Goal: Information Seeking & Learning: Learn about a topic

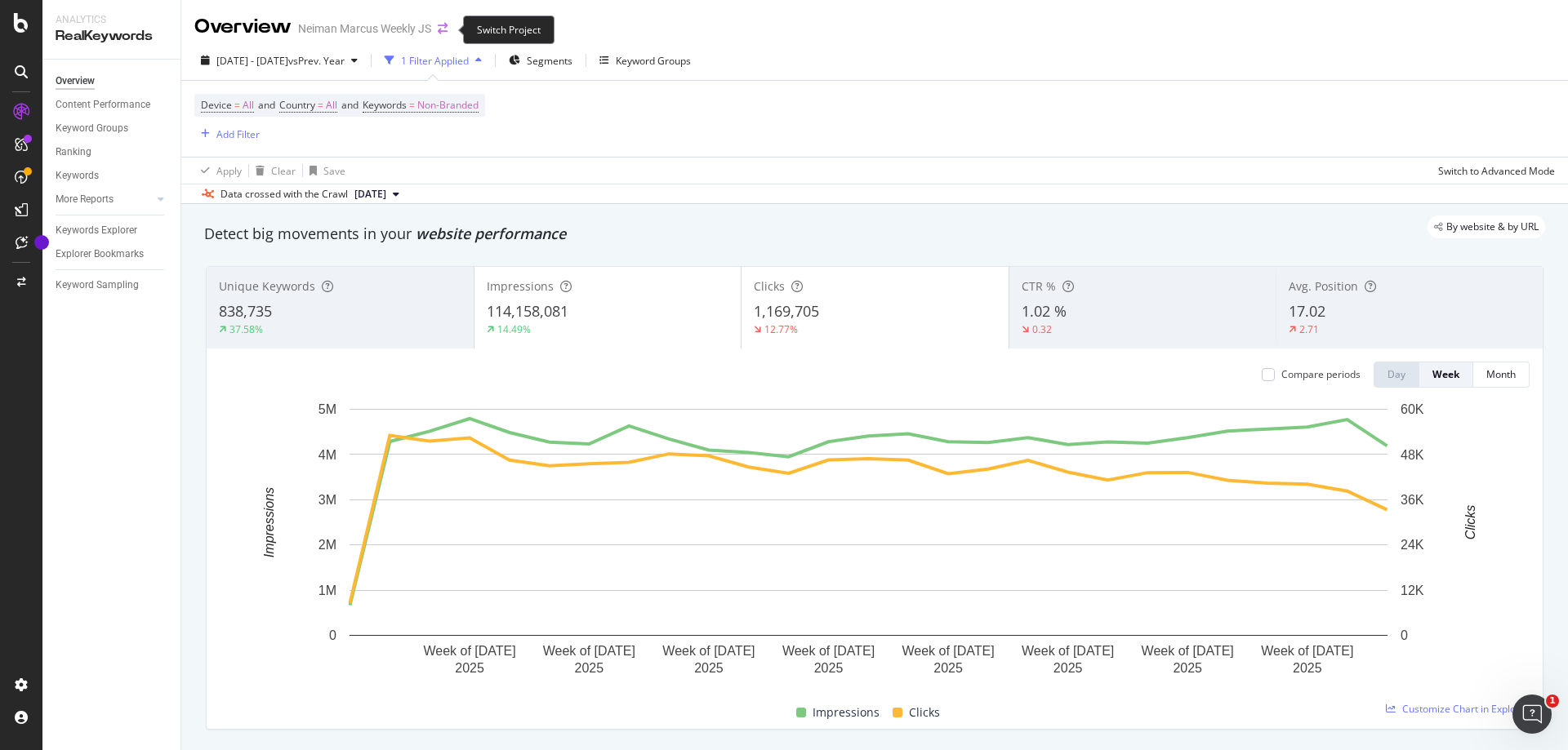
click at [448, 30] on icon "arrow-right-arrow-left" at bounding box center [442, 28] width 10 height 12
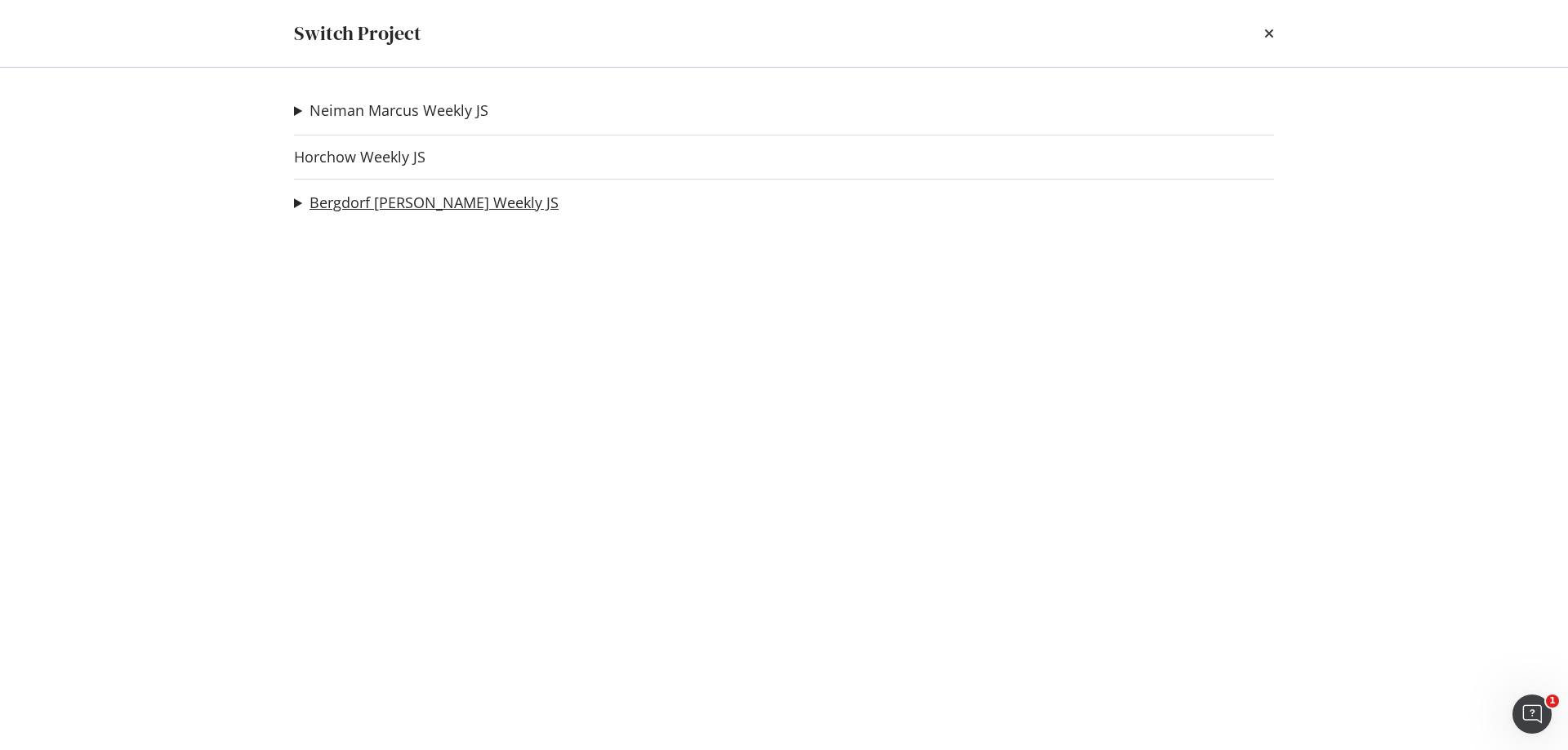
click at [367, 198] on link "Bergdorf [PERSON_NAME] Weekly JS" at bounding box center [434, 203] width 249 height 17
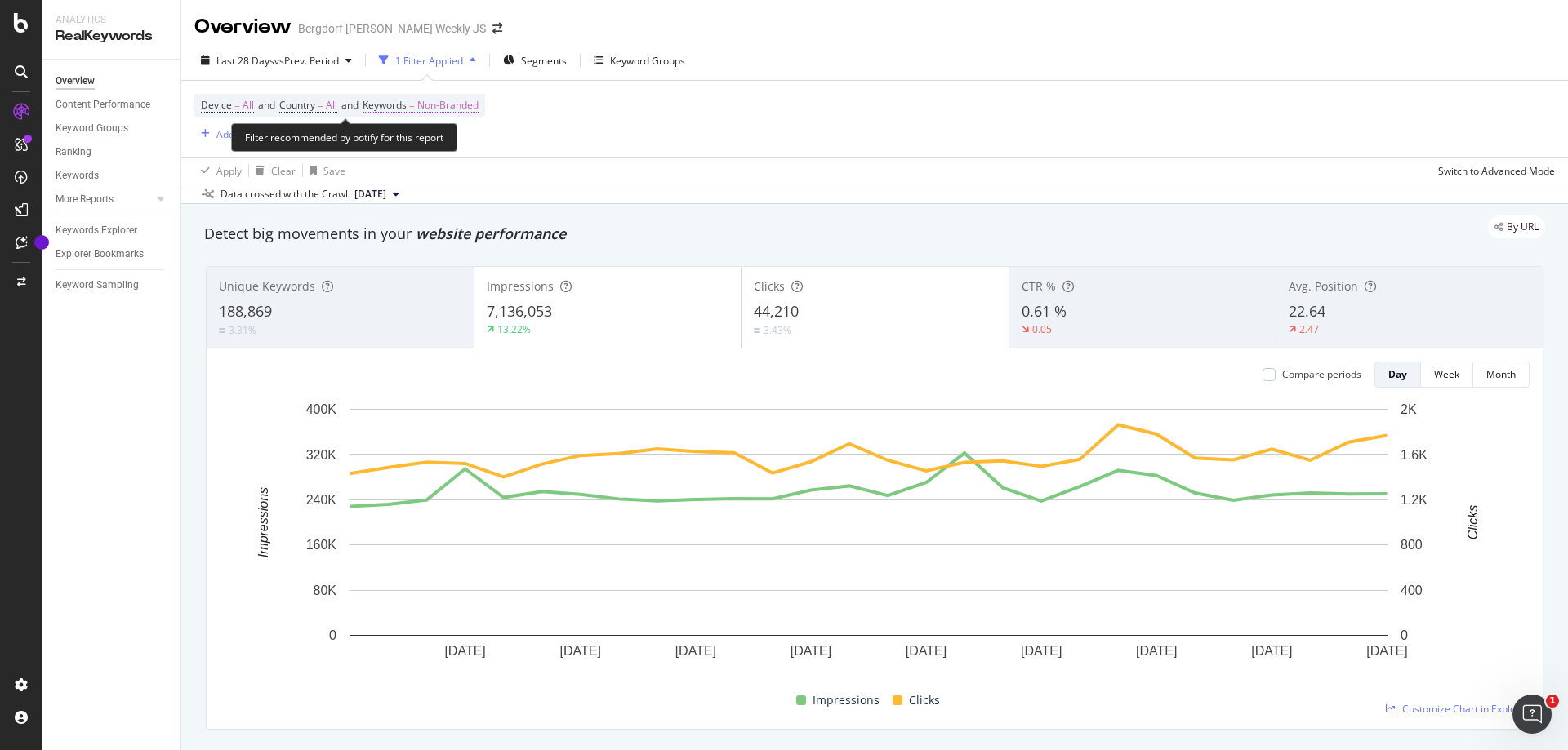
click at [466, 104] on span "Non-Branded" at bounding box center [448, 105] width 61 height 22
click at [460, 138] on div "Non-Branded" at bounding box center [429, 143] width 87 height 24
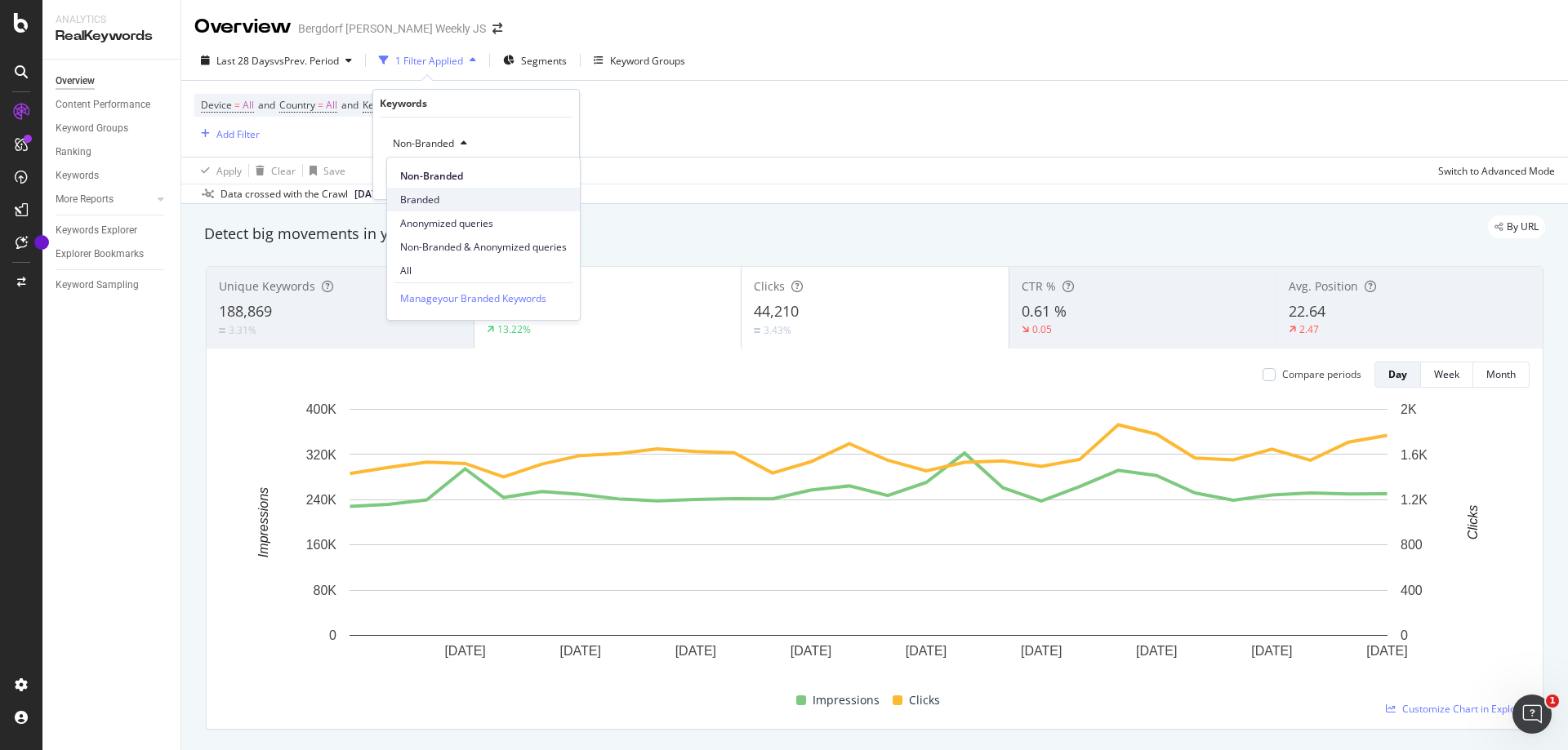
click at [463, 196] on span "Branded" at bounding box center [484, 200] width 167 height 14
click at [536, 177] on div "button" at bounding box center [530, 178] width 22 height 10
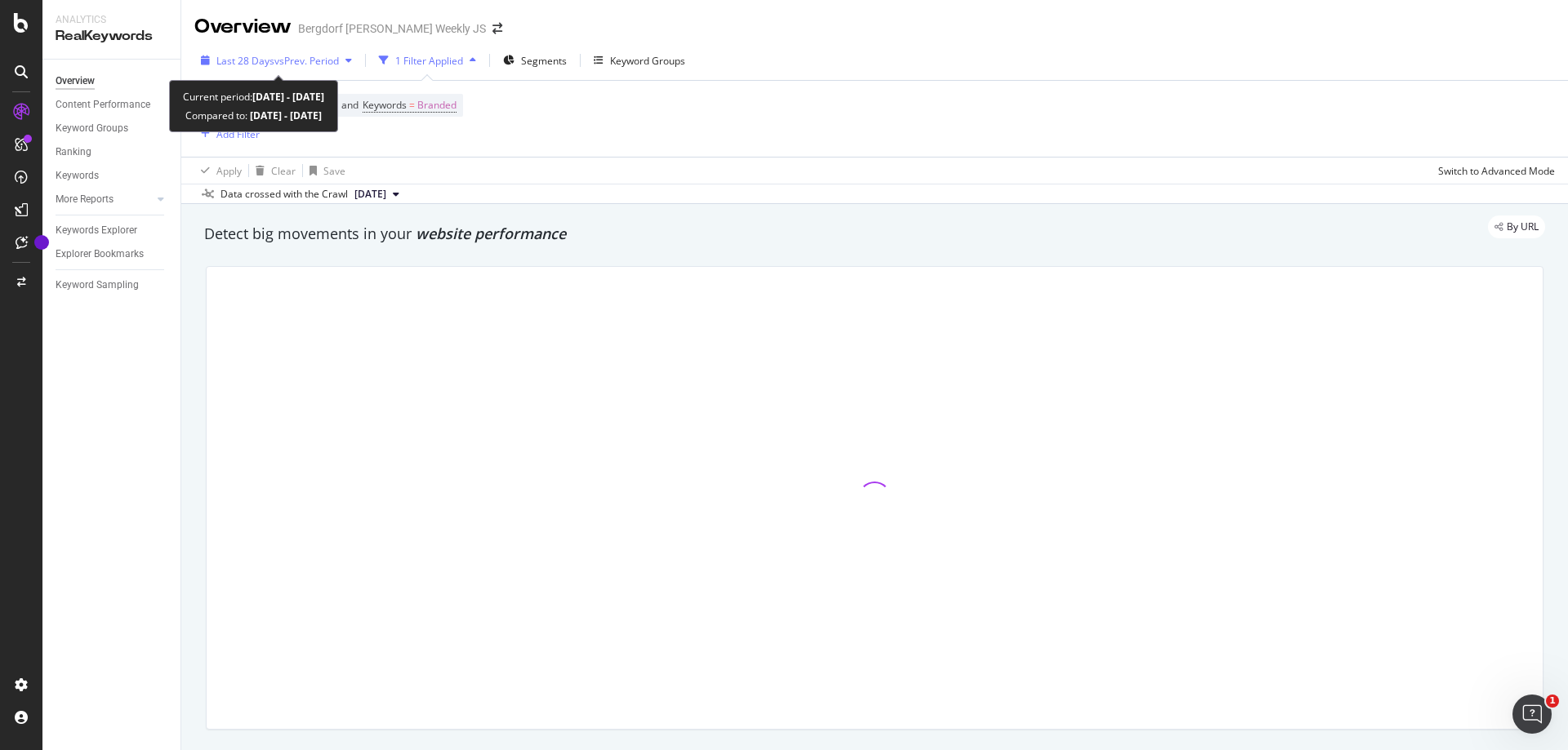
click at [294, 60] on span "vs Prev. Period" at bounding box center [307, 60] width 65 height 13
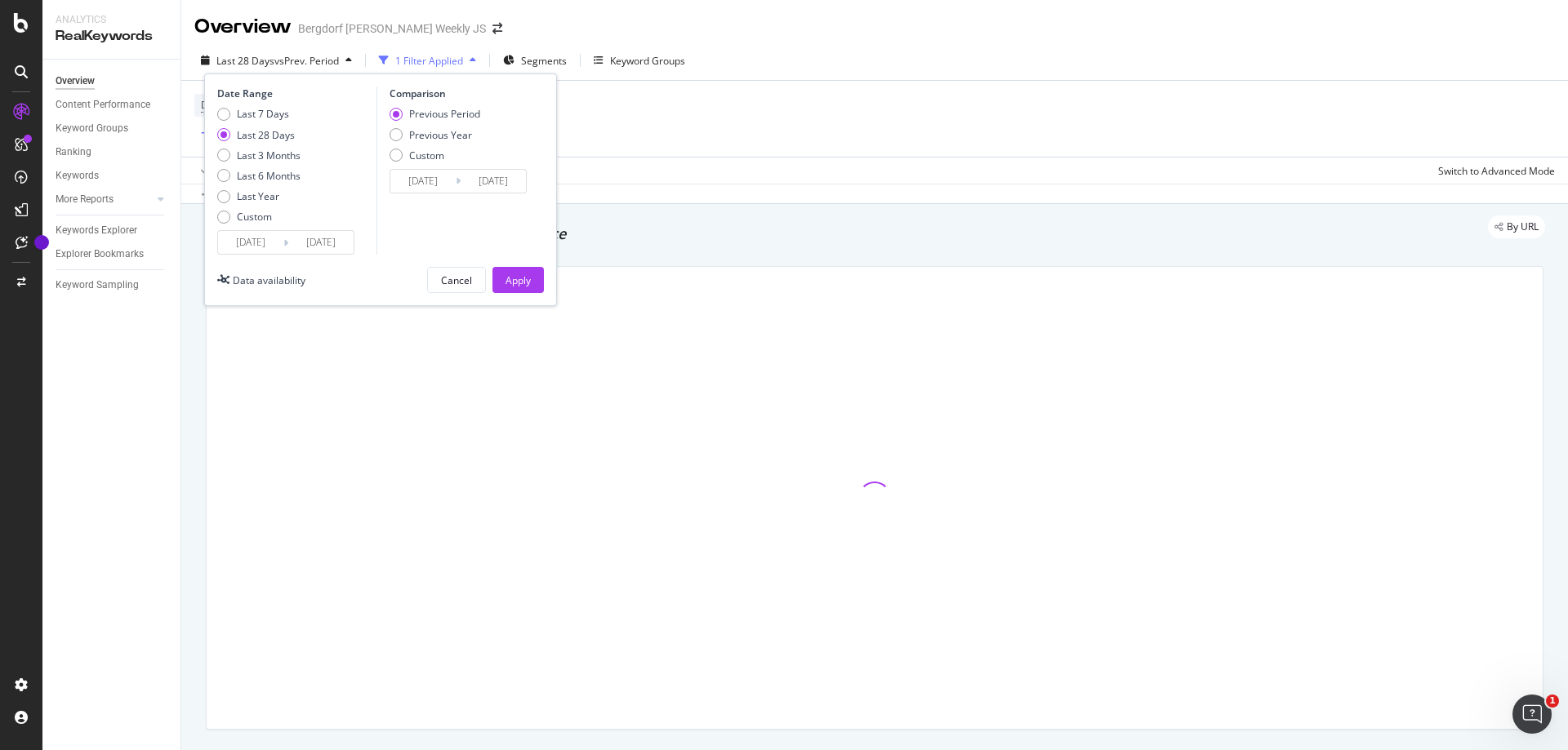
click at [251, 240] on input "[DATE]" at bounding box center [250, 241] width 66 height 22
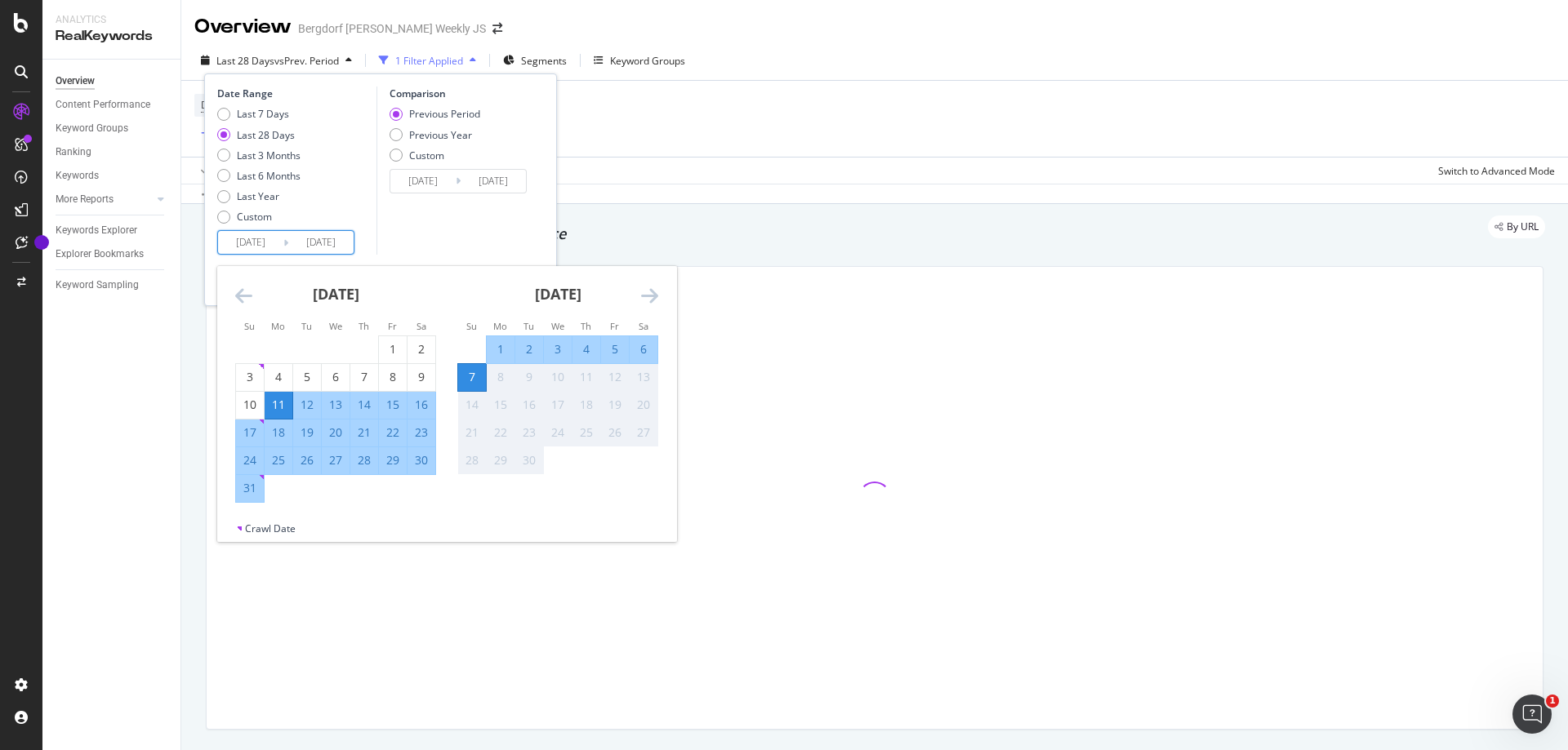
click at [244, 296] on icon "Move backward to switch to the previous month." at bounding box center [243, 295] width 17 height 20
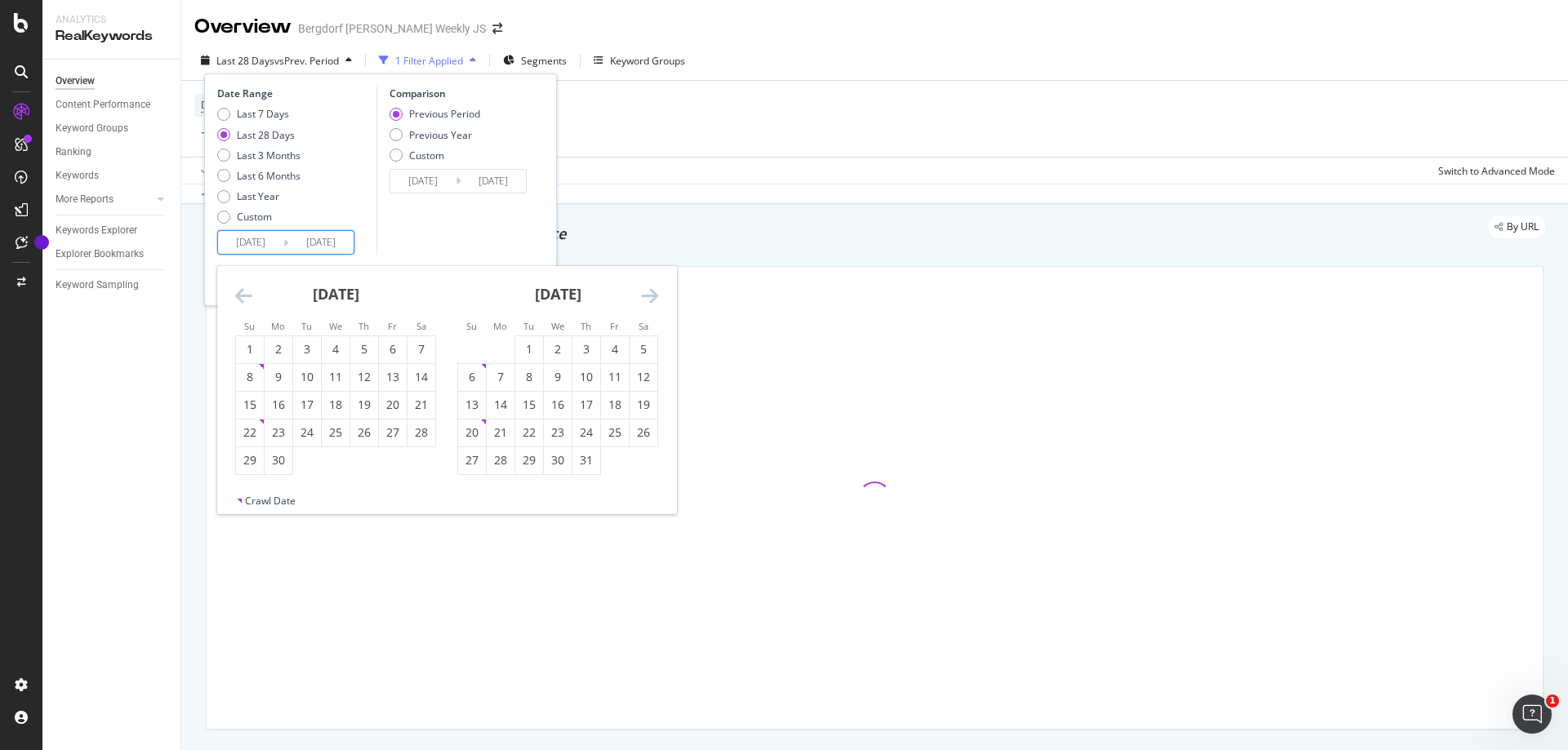
click at [244, 296] on icon "Move backward to switch to the previous month." at bounding box center [243, 295] width 17 height 20
click at [253, 377] on div "2" at bounding box center [250, 377] width 28 height 16
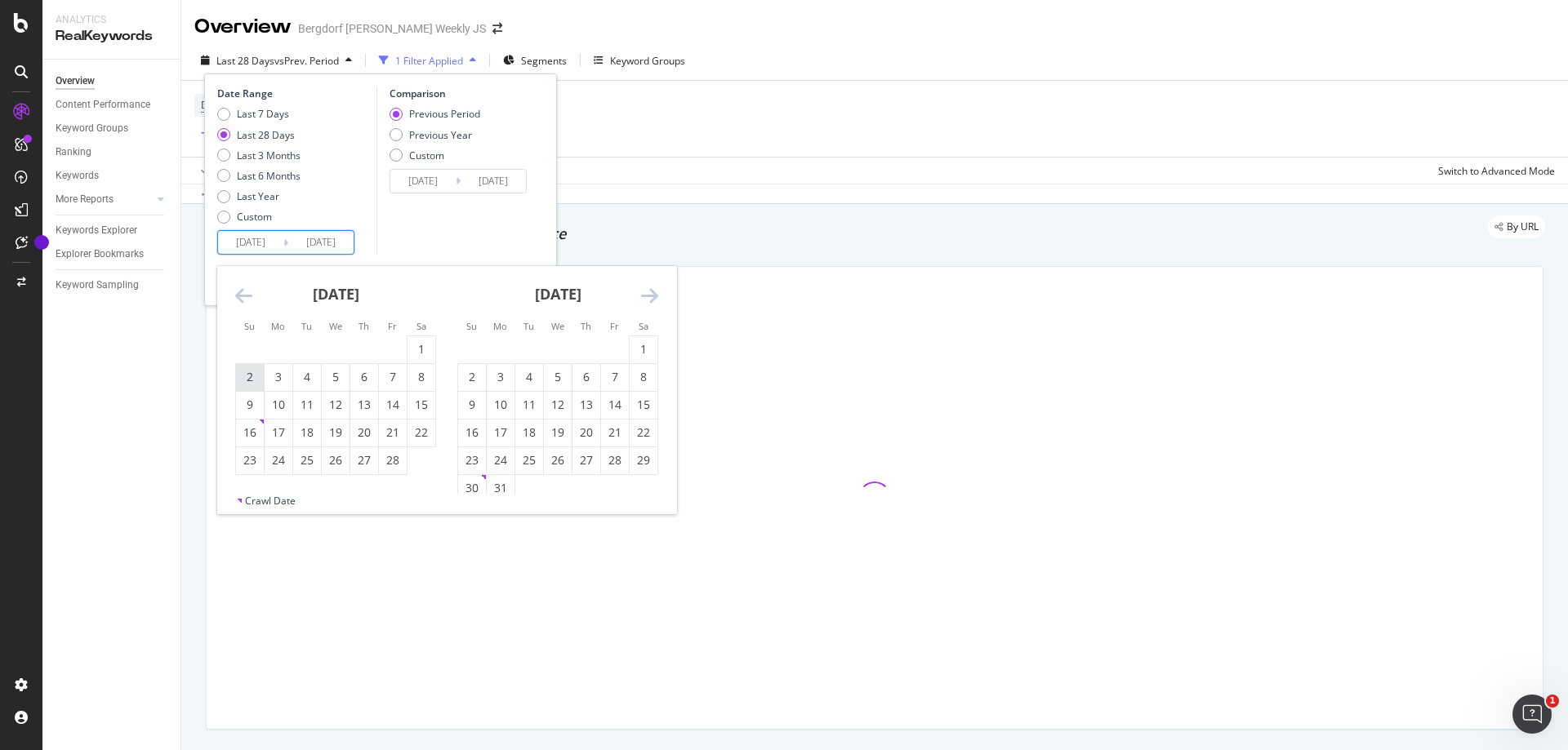
type input "[DATE]"
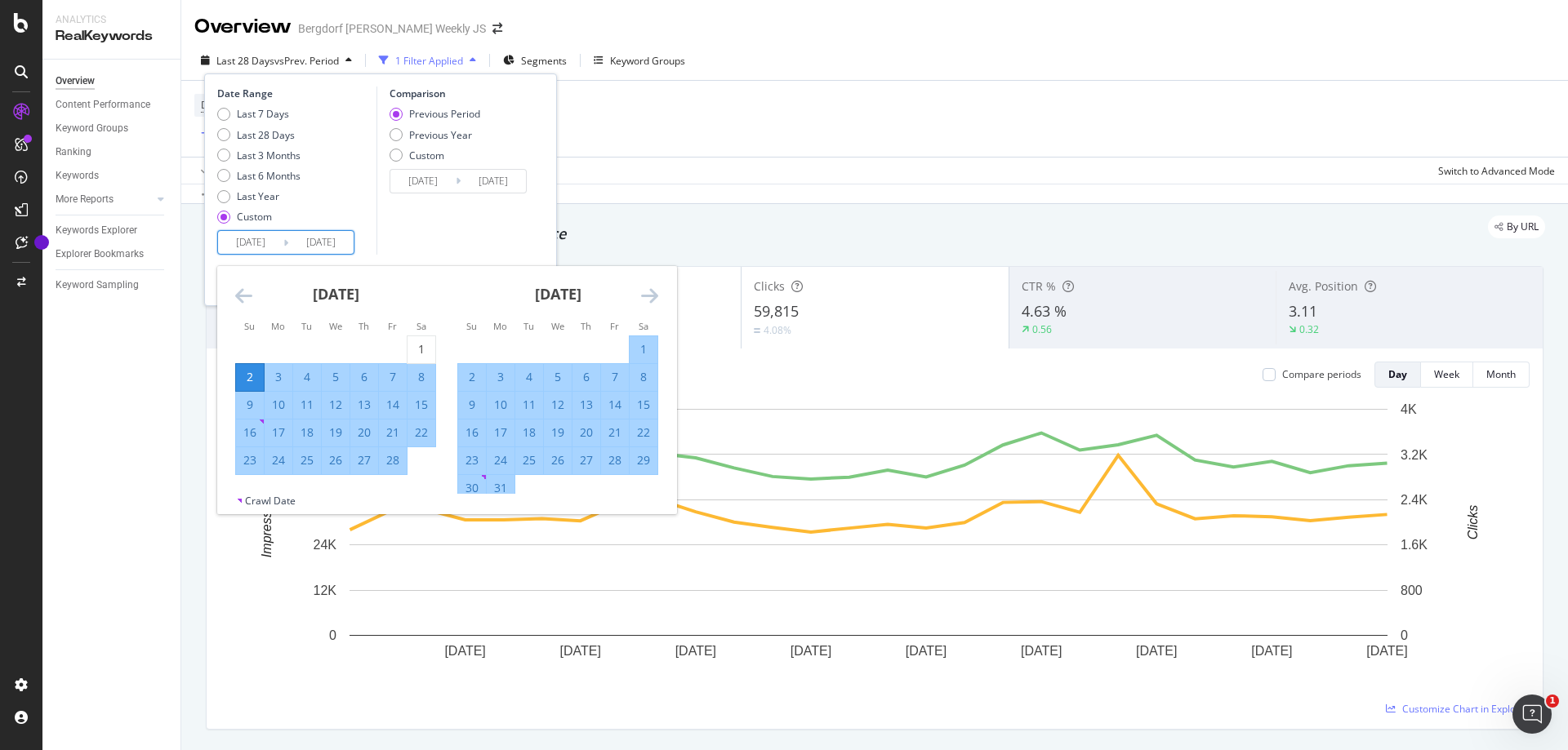
click at [657, 293] on icon "Move forward to switch to the next month." at bounding box center [649, 295] width 17 height 20
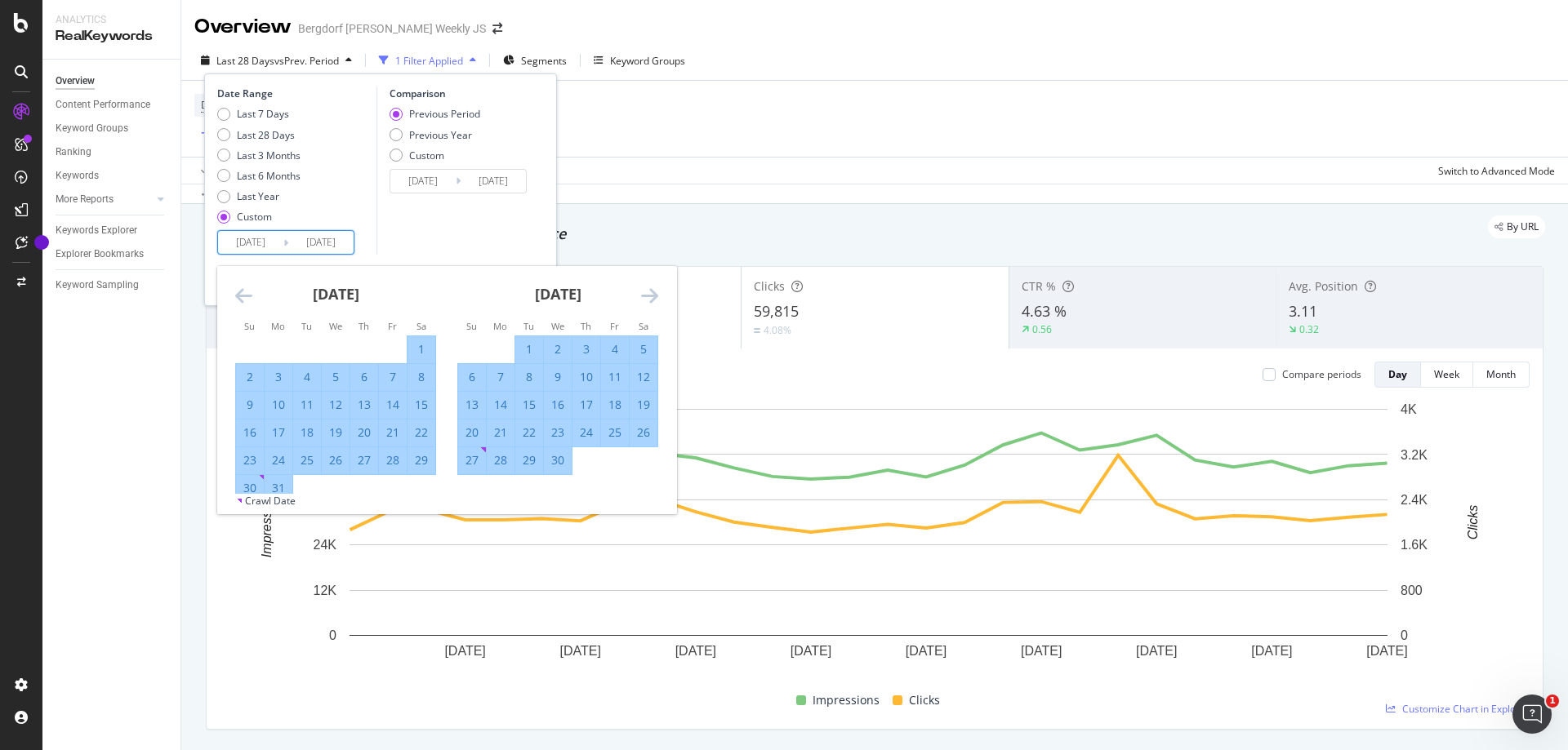
click at [657, 293] on icon "Move forward to switch to the next month." at bounding box center [649, 295] width 17 height 20
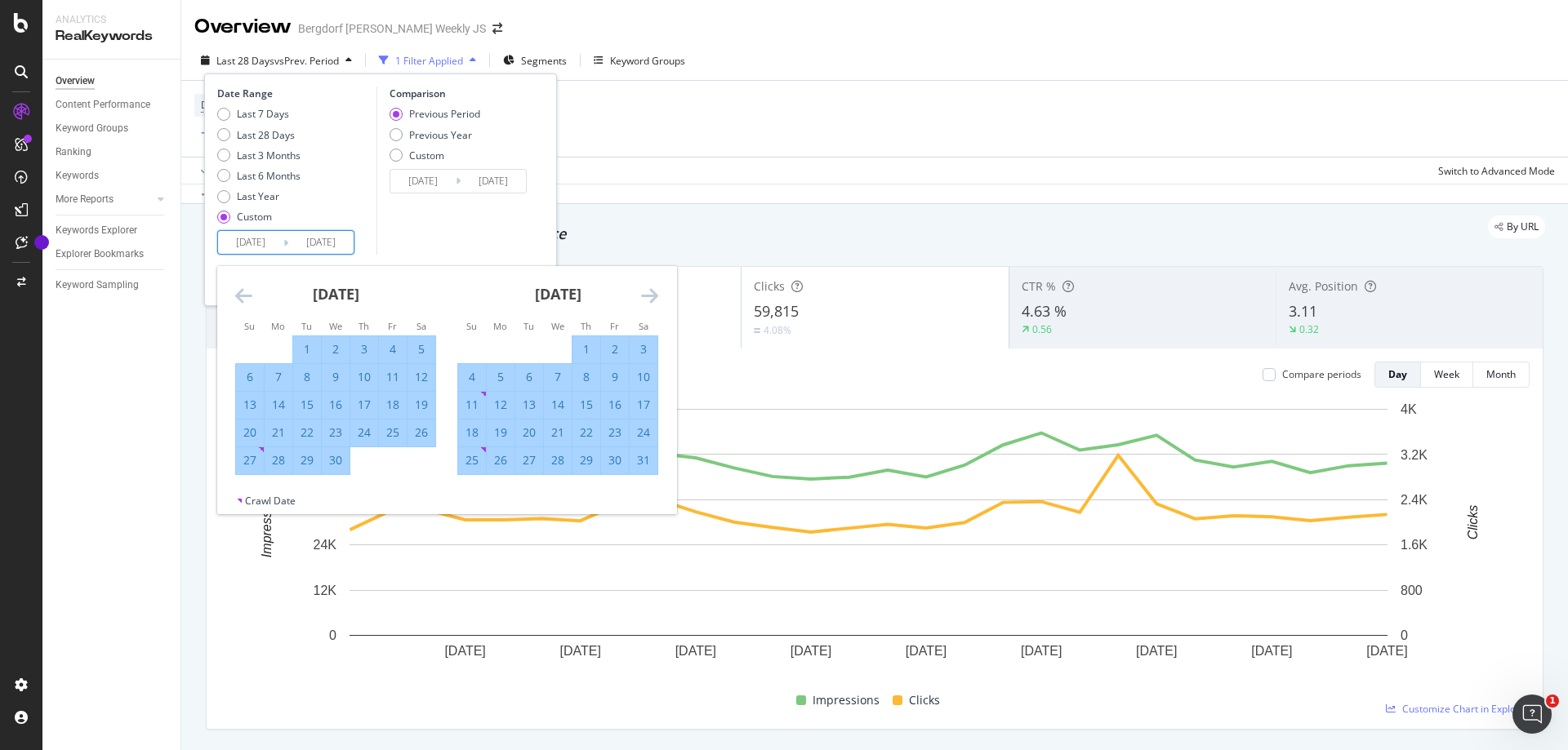
click at [657, 293] on icon "Move forward to switch to the next month." at bounding box center [649, 295] width 17 height 20
click at [654, 294] on icon "Move forward to switch to the next month." at bounding box center [649, 295] width 17 height 20
click at [639, 347] on div "2" at bounding box center [643, 349] width 28 height 16
type input "[DATE]"
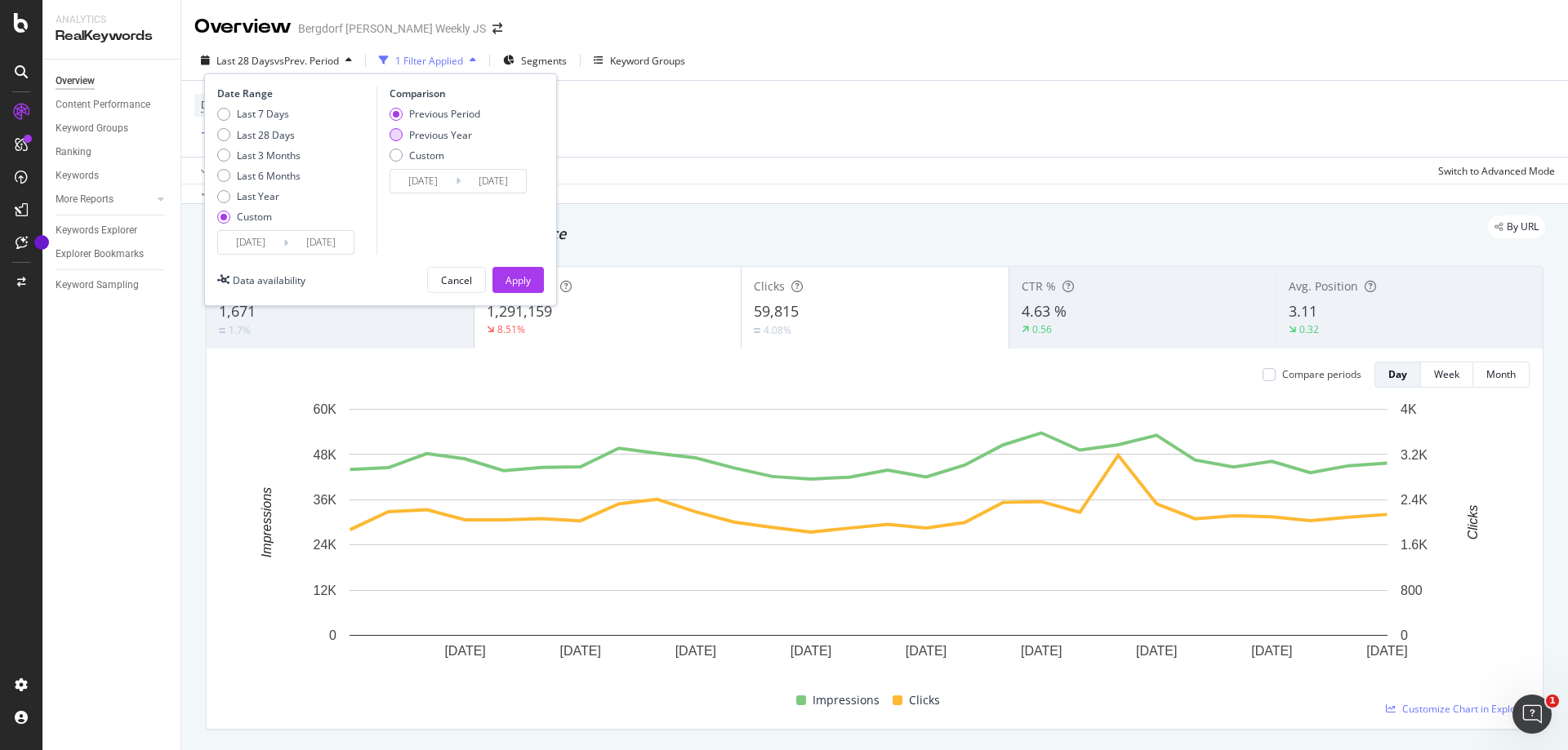
click at [446, 135] on div "Previous Year" at bounding box center [441, 135] width 63 height 13
type input "[DATE]"
click at [518, 283] on div "Apply" at bounding box center [518, 280] width 25 height 13
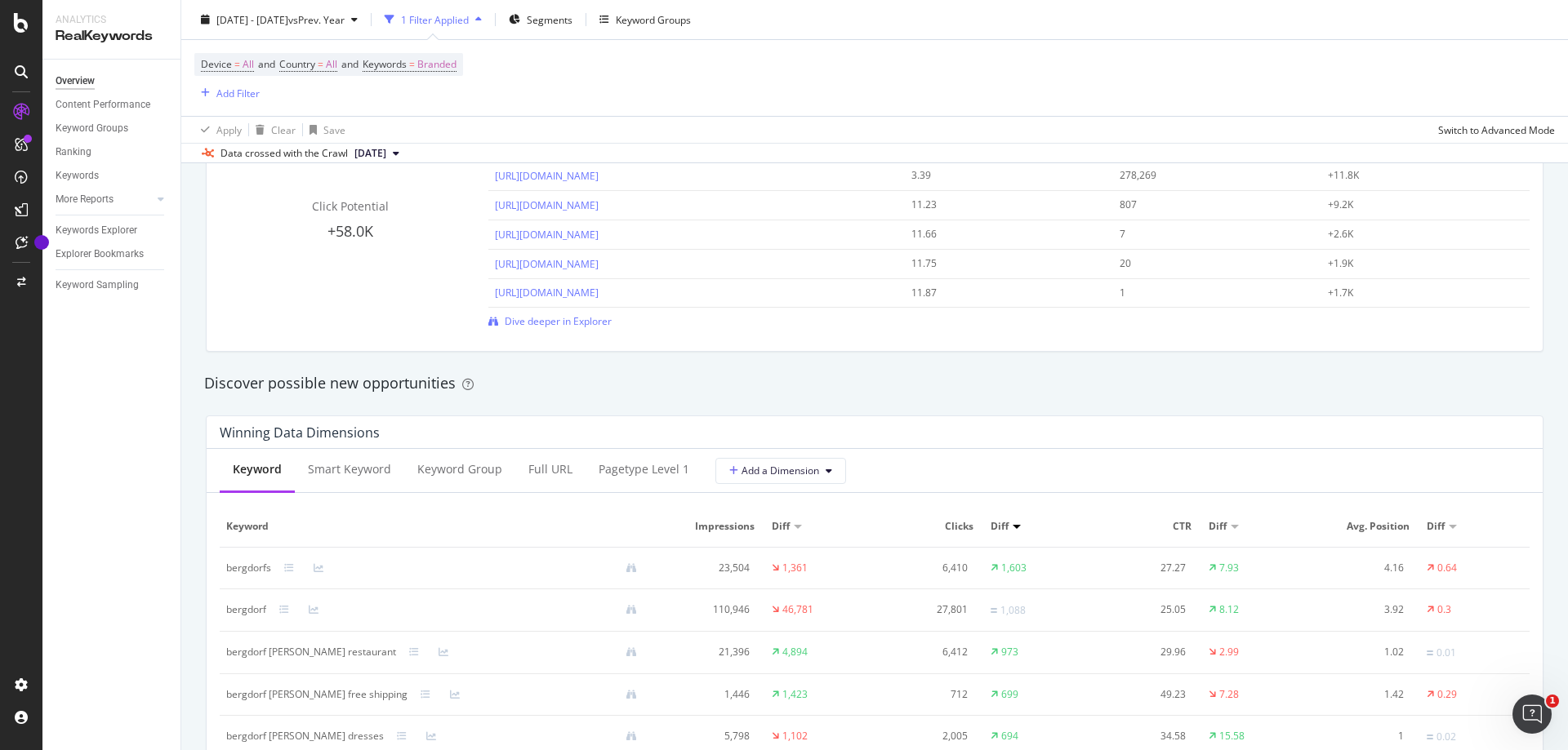
scroll to position [1388, 0]
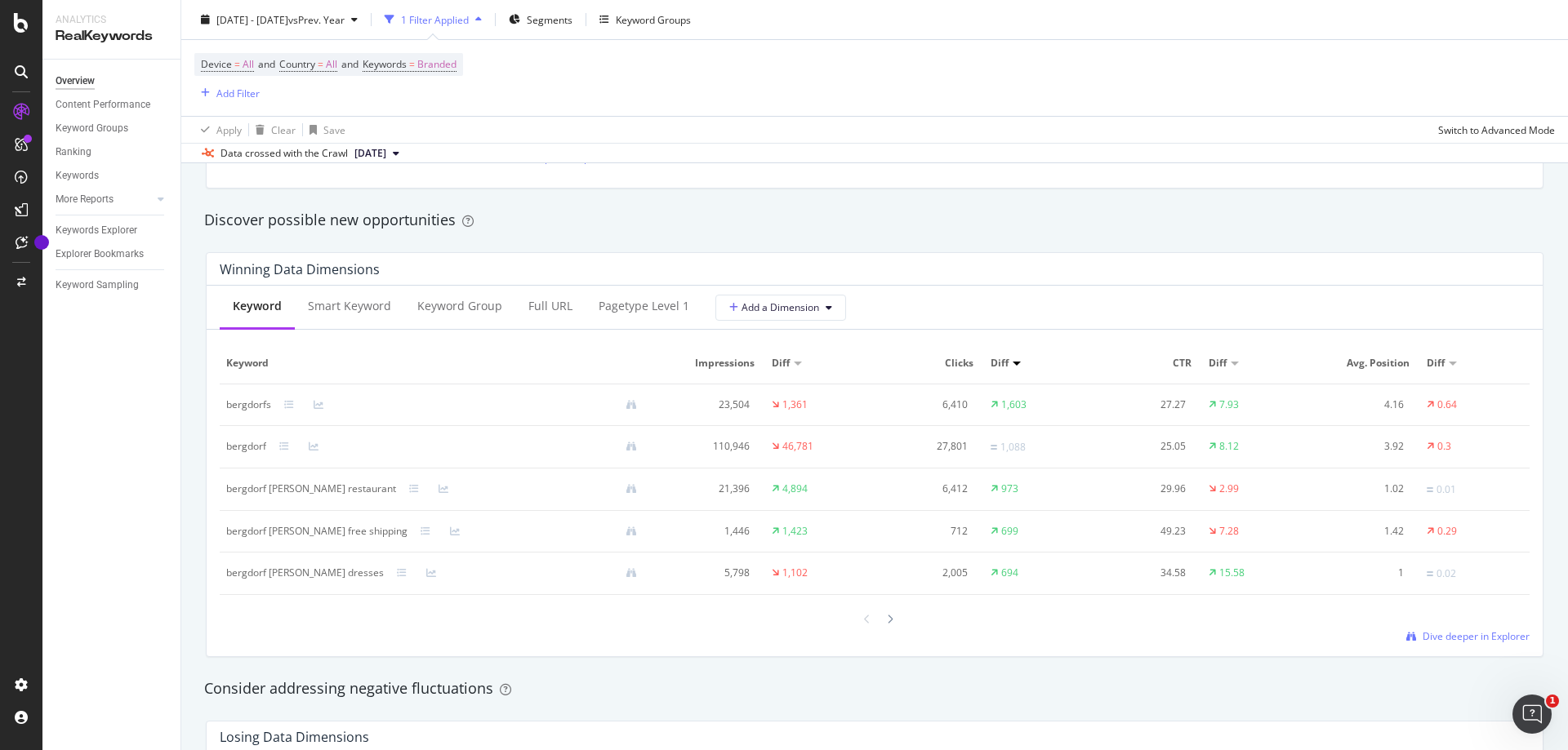
click at [1012, 363] on div at bounding box center [1016, 363] width 8 height 4
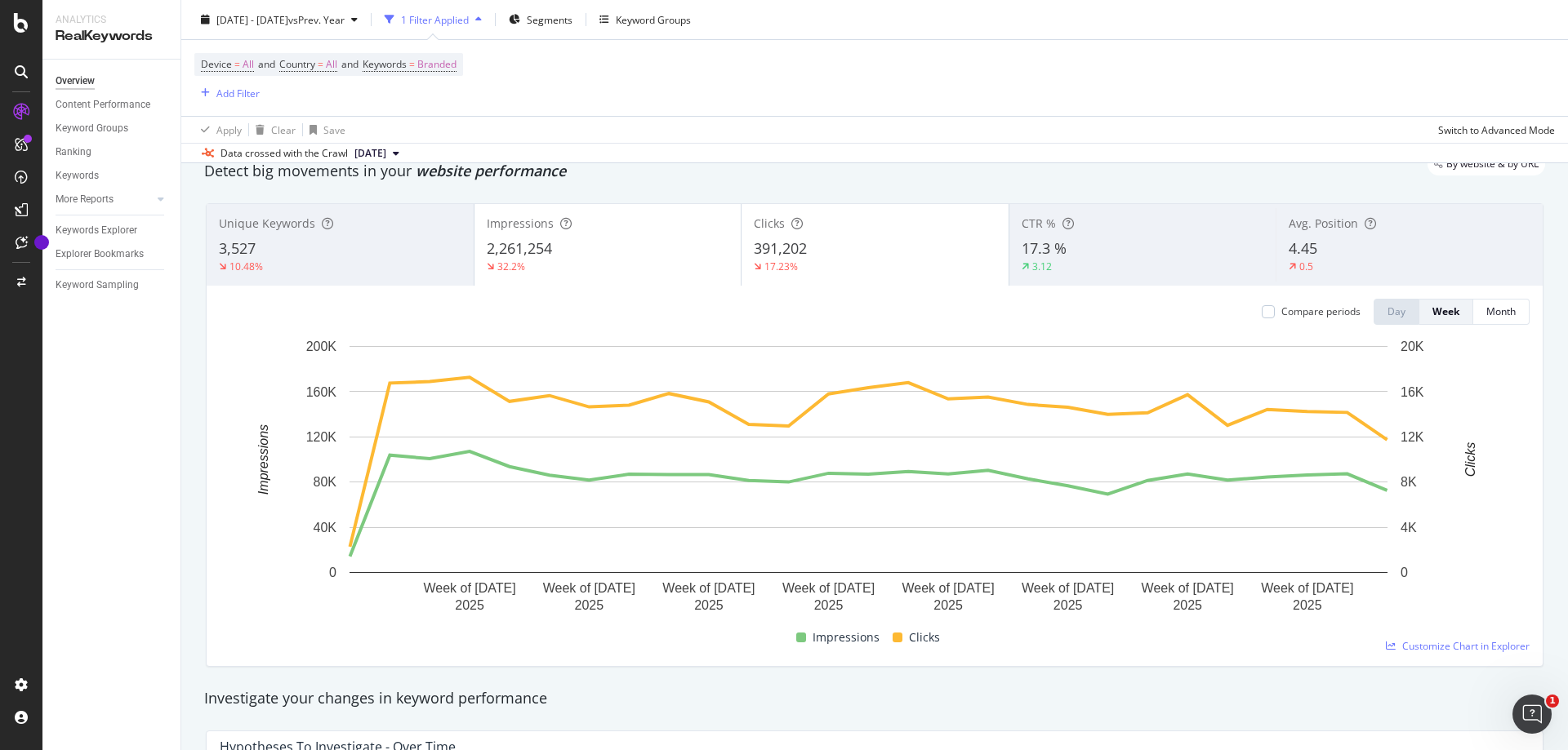
scroll to position [0, 0]
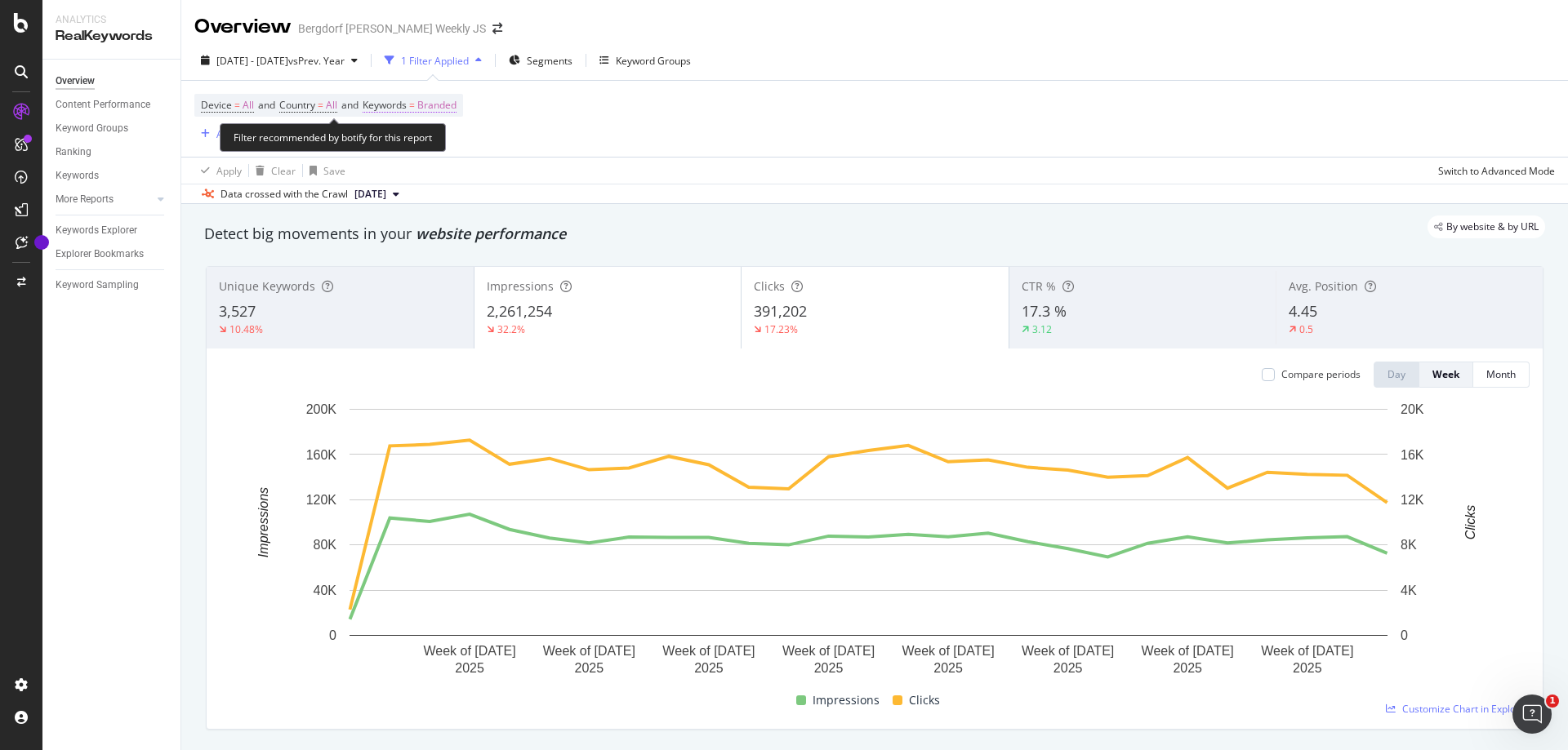
click at [448, 104] on span "Branded" at bounding box center [437, 105] width 39 height 22
click at [448, 144] on div "button" at bounding box center [442, 144] width 20 height 10
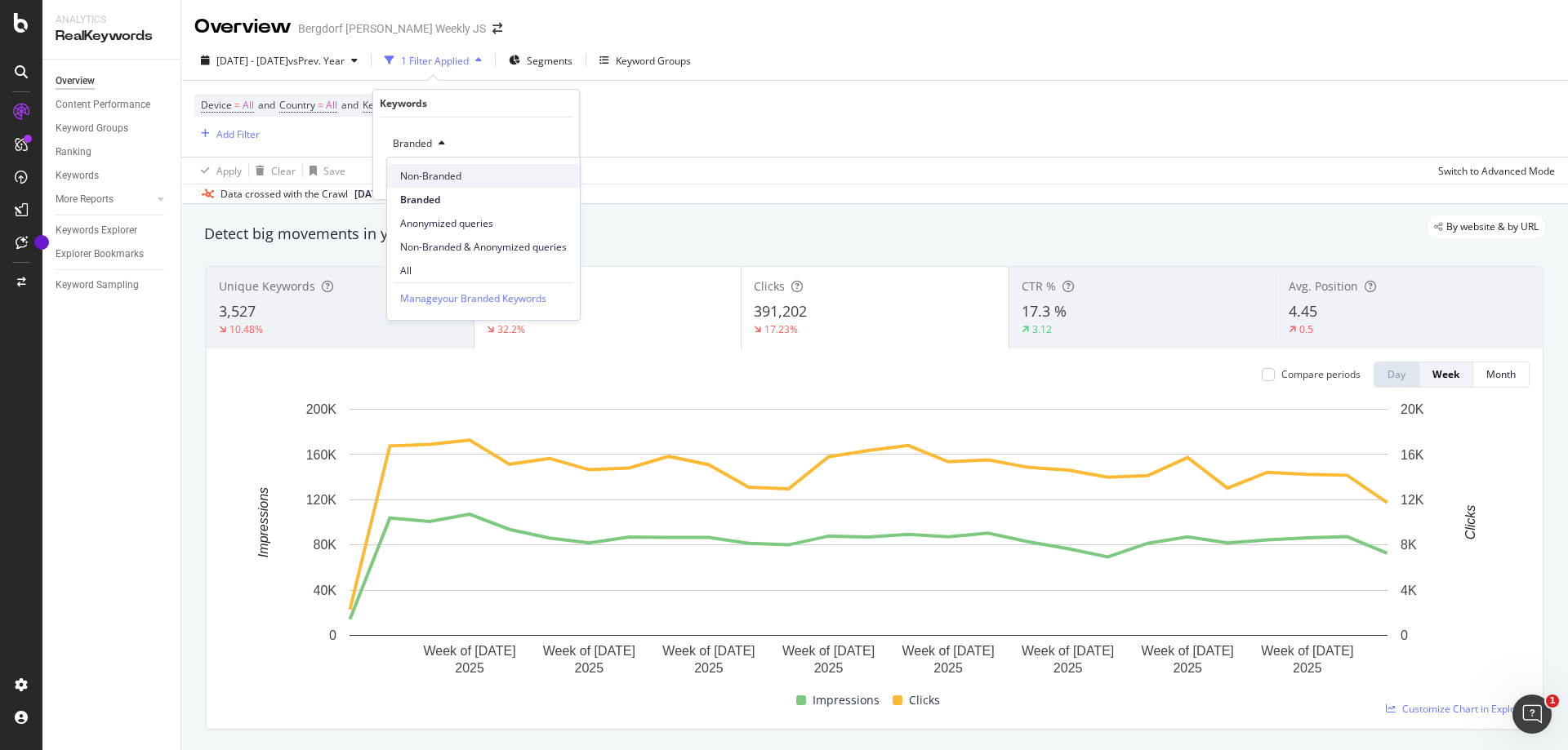
click at [417, 180] on span "Non-Branded" at bounding box center [484, 176] width 167 height 14
click at [559, 171] on div "Apply" at bounding box center [553, 178] width 25 height 13
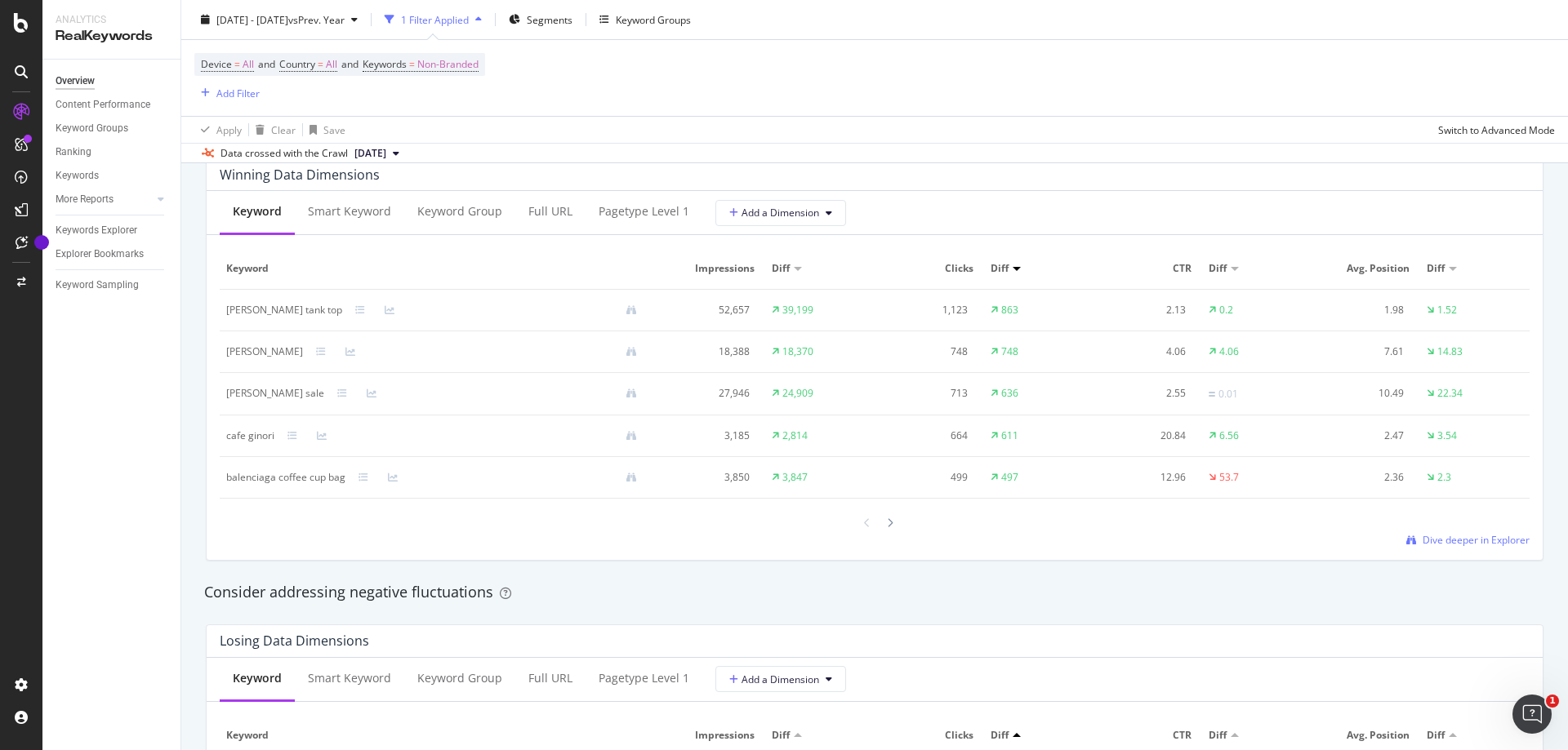
scroll to position [1469, 0]
